Goal: Task Accomplishment & Management: Manage account settings

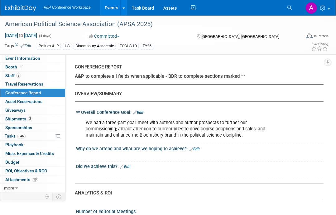
select select "NO"
select select "YES"
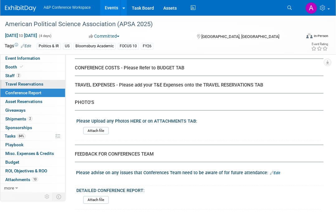
scroll to position [1502, 0]
click at [39, 81] on link "0 Travel Reservations 0" at bounding box center [32, 84] width 65 height 8
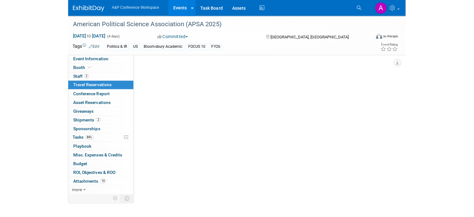
scroll to position [0, 0]
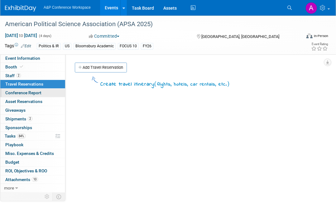
click at [41, 92] on span "Conference Report" at bounding box center [23, 92] width 36 height 5
select select "NO"
select select "YES"
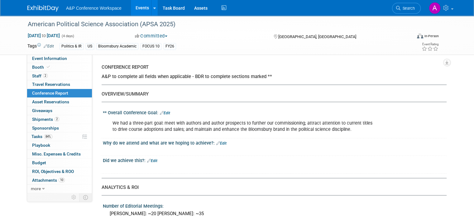
click at [216, 141] on link "Edit" at bounding box center [221, 143] width 10 height 4
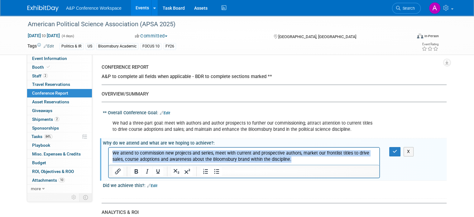
drag, startPoint x: 299, startPoint y: 160, endPoint x: 172, endPoint y: 288, distance: 180.7
click at [109, 147] on html "We attend to commission new projects and series, meet with current and prospect…" at bounding box center [244, 154] width 270 height 15
copy p "We attend to commission new projects and series, meet with current and prospect…"
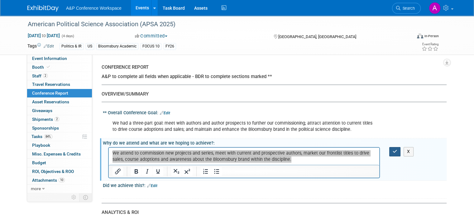
click at [336, 151] on button "button" at bounding box center [395, 151] width 12 height 9
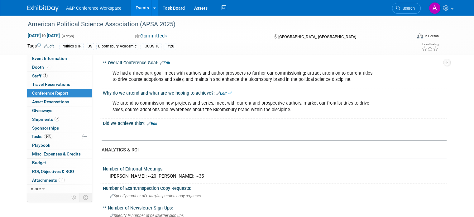
scroll to position [62, 0]
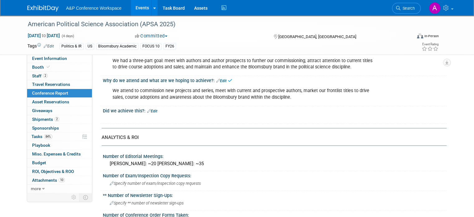
click at [150, 109] on link "Edit" at bounding box center [152, 111] width 10 height 4
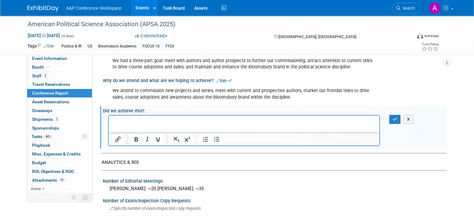
scroll to position [0, 0]
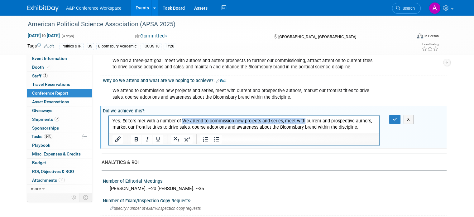
drag, startPoint x: 301, startPoint y: 121, endPoint x: 182, endPoint y: 121, distance: 119.0
click at [182, 121] on p "Yes. Editors met with a number of We attend to commission new projects and seri…" at bounding box center [243, 124] width 263 height 12
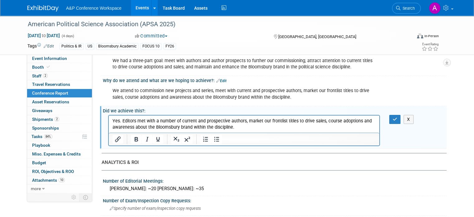
click at [246, 121] on p "Yes. Editors met with a number of current and prospective authors, market our f…" at bounding box center [243, 124] width 263 height 12
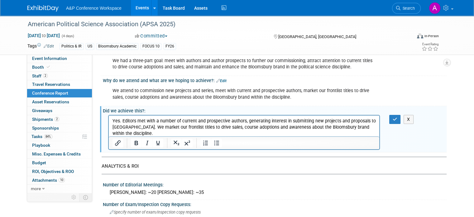
click at [160, 128] on p "Yes. Editors met with a number of current and prospective authors, generating i…" at bounding box center [243, 127] width 263 height 19
click at [201, 127] on p "Yes. Editors met with a number of current and prospective authors, generating i…" at bounding box center [243, 127] width 263 height 19
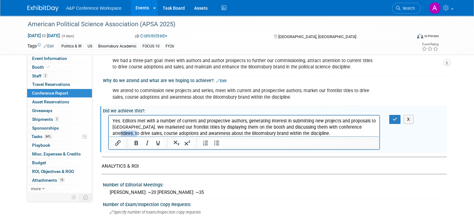
drag, startPoint x: 362, startPoint y: 127, endPoint x: 383, endPoint y: 127, distance: 20.6
click at [336, 127] on p "Yes. Editors met with a number of current and prospective authors, generating i…" at bounding box center [243, 127] width 263 height 19
drag, startPoint x: 200, startPoint y: 132, endPoint x: 188, endPoint y: 131, distance: 12.5
click at [188, 131] on p "Yes. Editors met with a number of current and prospective authors, generating i…" at bounding box center [243, 130] width 263 height 25
click at [250, 133] on p "Yes. Editors met with a number of current and prospective authors, generating i…" at bounding box center [243, 130] width 263 height 25
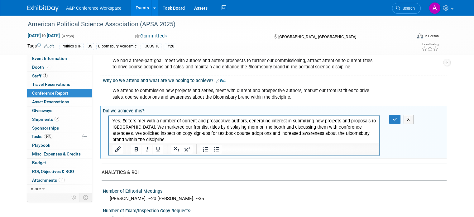
click at [193, 141] on p "Yes. Editors met with a number of current and prospective authors, generating i…" at bounding box center [243, 130] width 263 height 25
click at [336, 119] on icon "button" at bounding box center [395, 119] width 5 height 4
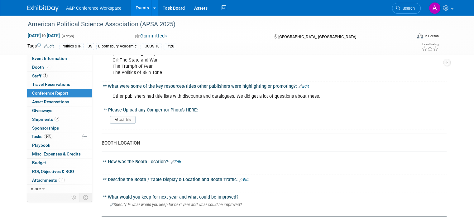
scroll to position [592, 0]
